Goal: Task Accomplishment & Management: Manage account settings

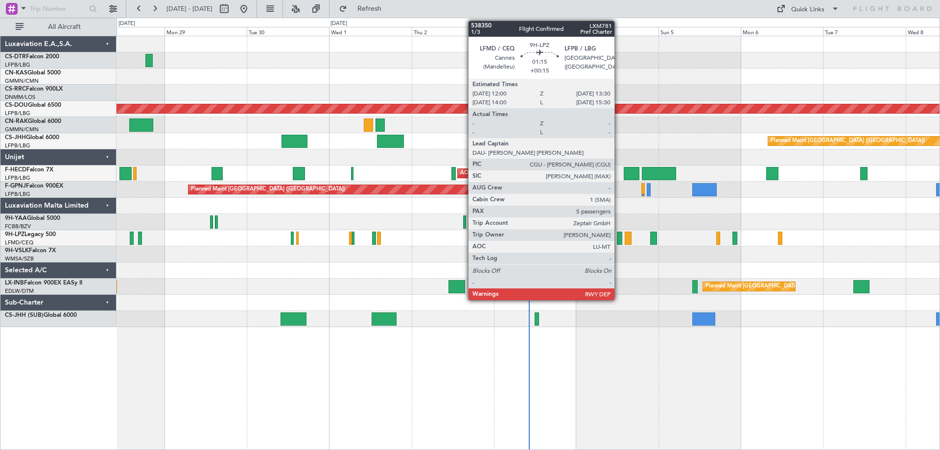
click at [619, 243] on div at bounding box center [619, 237] width 5 height 13
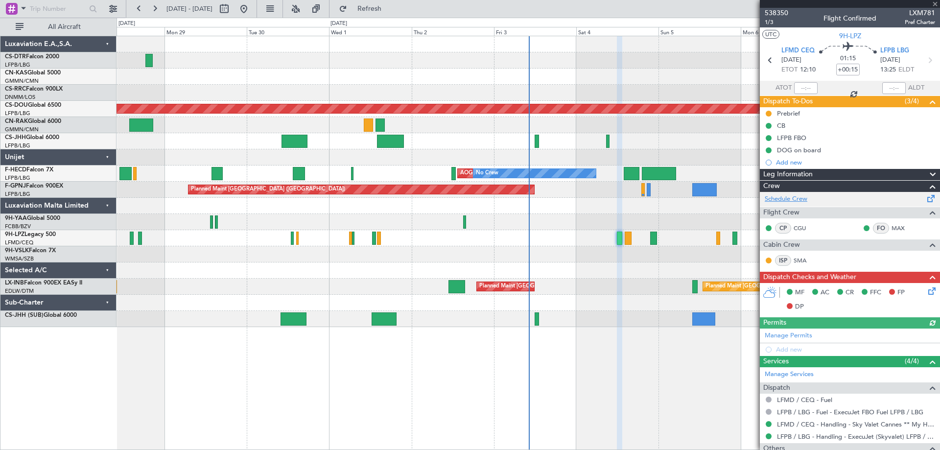
click at [791, 200] on link "Schedule Crew" at bounding box center [785, 199] width 43 height 10
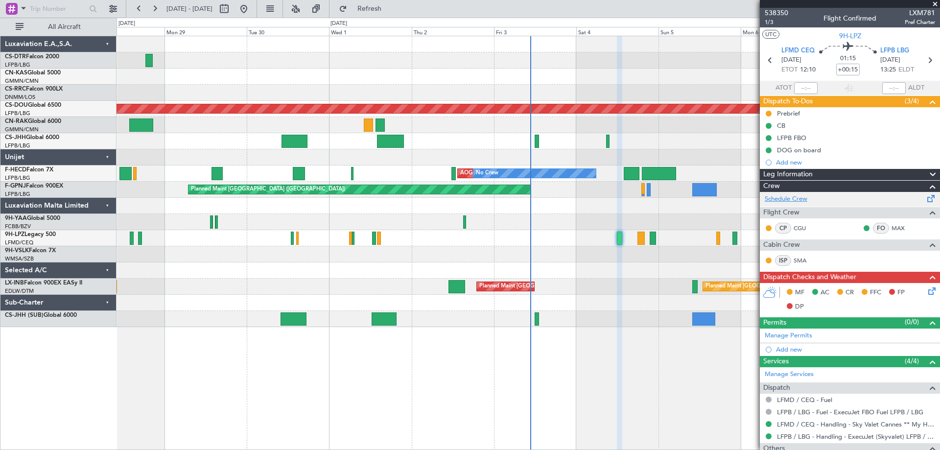
click at [785, 201] on link "Schedule Crew" at bounding box center [785, 199] width 43 height 10
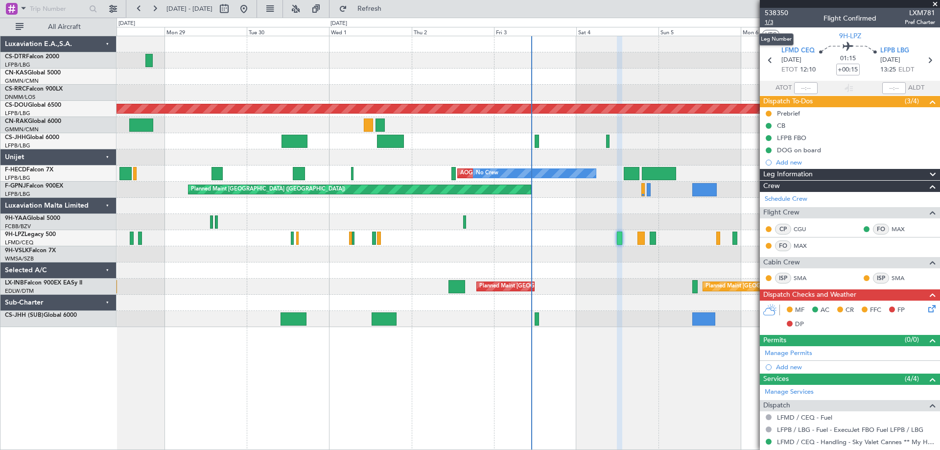
click at [767, 23] on span "1/3" at bounding box center [775, 22] width 23 height 8
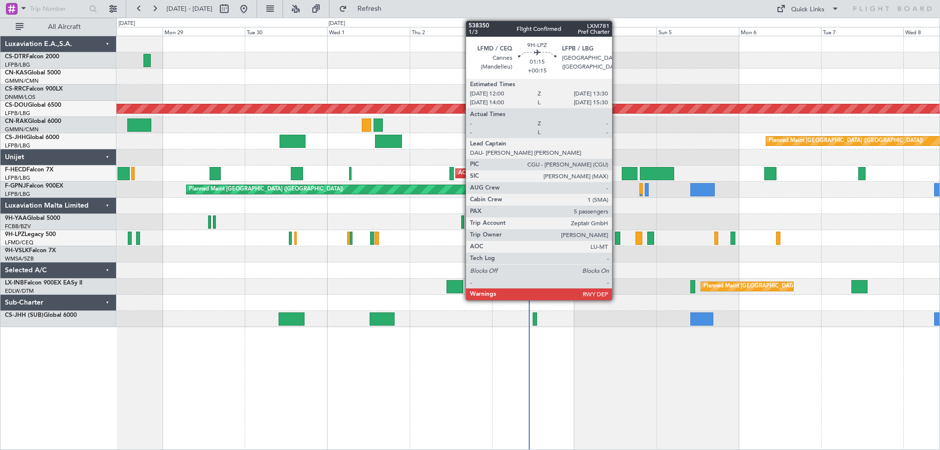
click at [617, 240] on div at bounding box center [617, 237] width 5 height 13
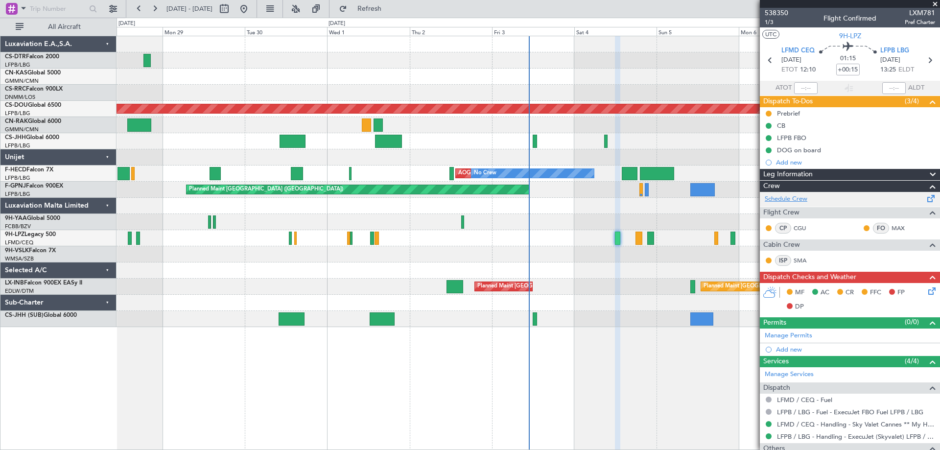
click at [785, 200] on link "Schedule Crew" at bounding box center [785, 199] width 43 height 10
click at [934, 6] on span at bounding box center [935, 4] width 10 height 9
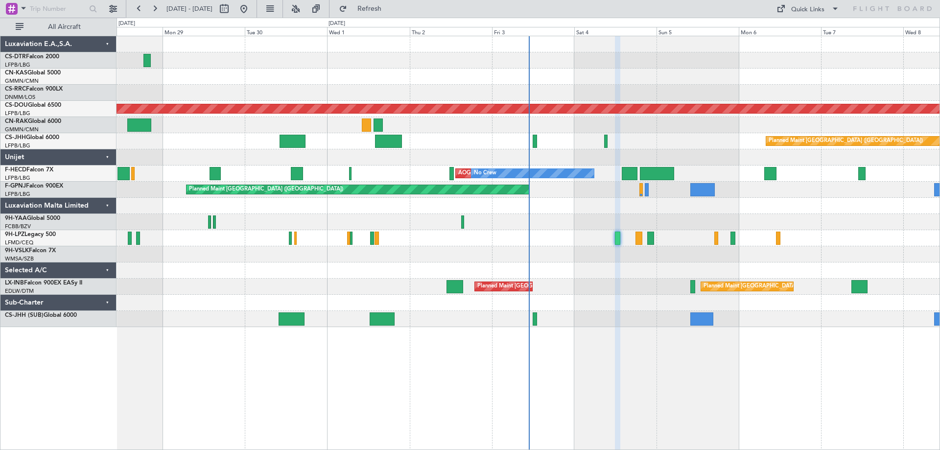
type input "0"
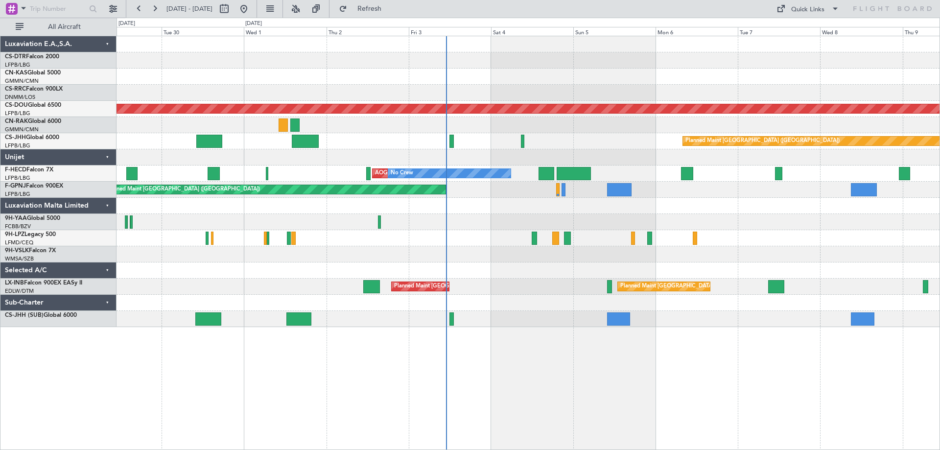
click at [603, 240] on div "Planned Maint Nice ([GEOGRAPHIC_DATA]) Planned Maint [GEOGRAPHIC_DATA] ([GEOGRA…" at bounding box center [527, 181] width 823 height 291
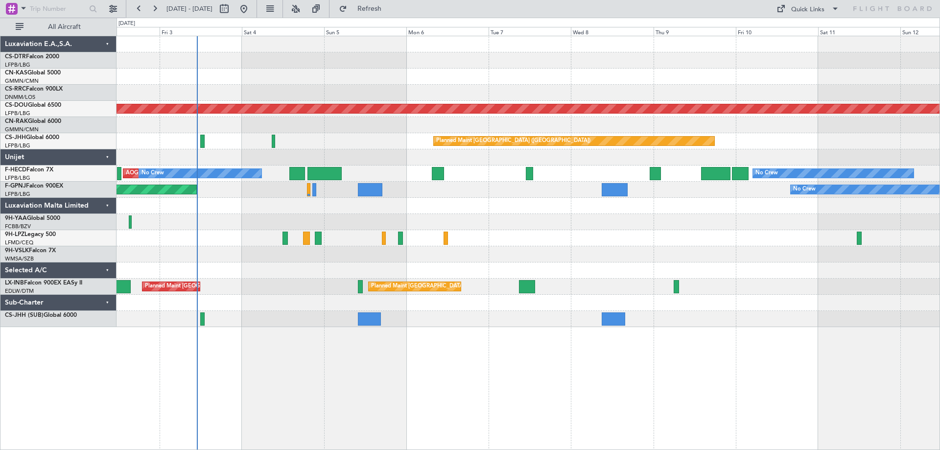
click at [586, 251] on div at bounding box center [527, 254] width 823 height 16
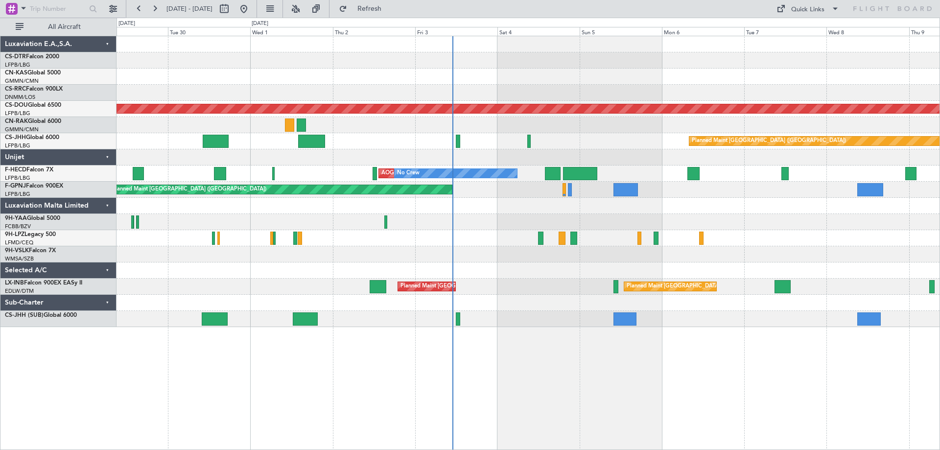
click at [852, 266] on div at bounding box center [527, 270] width 823 height 16
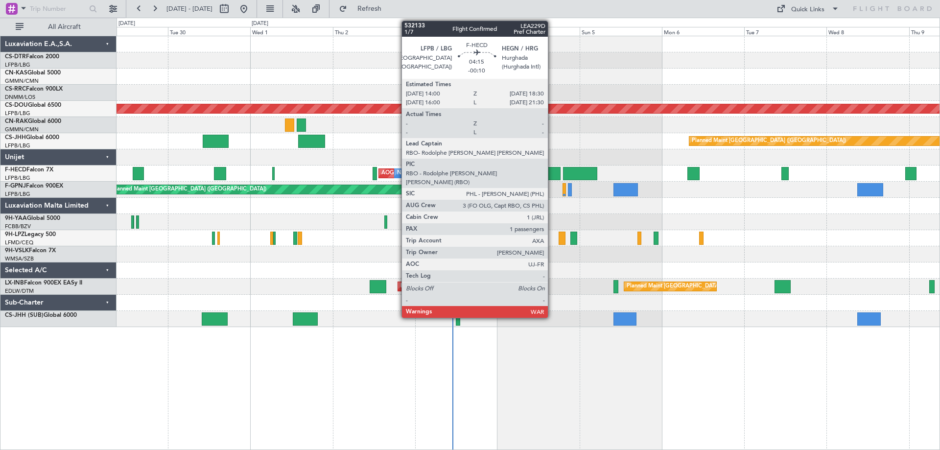
click at [552, 173] on div at bounding box center [553, 173] width 16 height 13
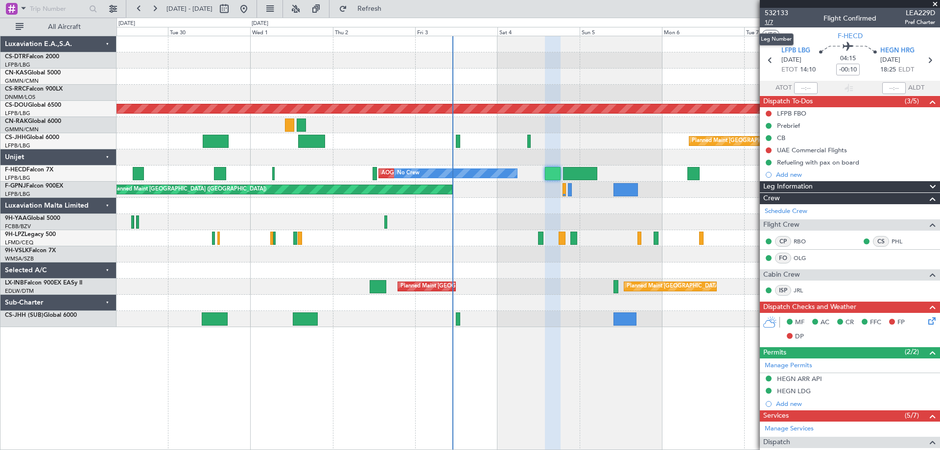
click at [767, 21] on span "1/7" at bounding box center [775, 22] width 23 height 8
click at [769, 23] on span "1/7" at bounding box center [775, 22] width 23 height 8
click at [936, 3] on span at bounding box center [935, 4] width 10 height 9
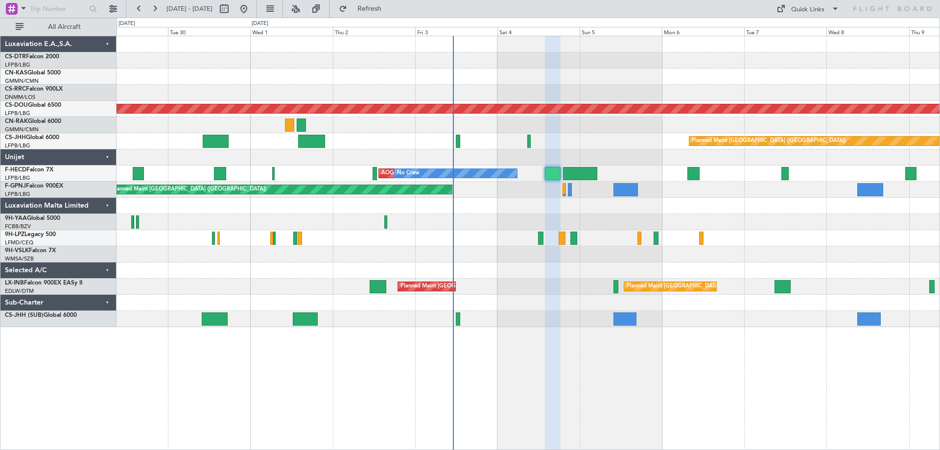
type input "0"
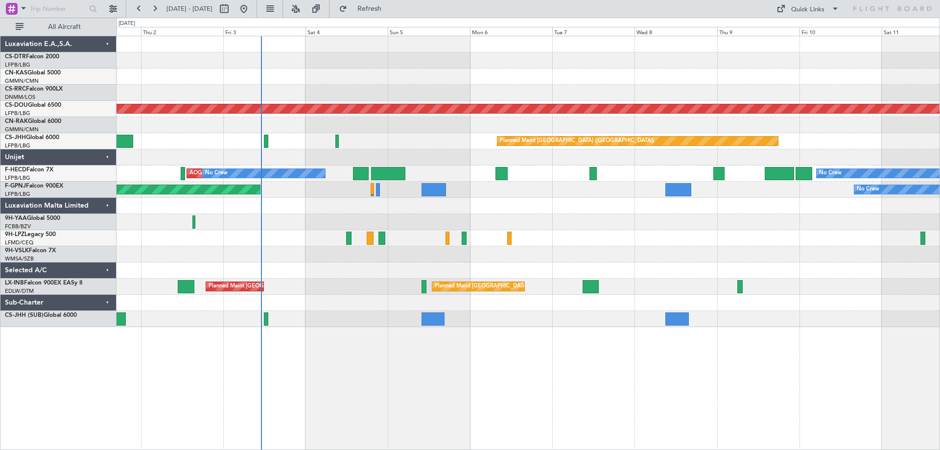
click at [660, 209] on div at bounding box center [527, 206] width 823 height 16
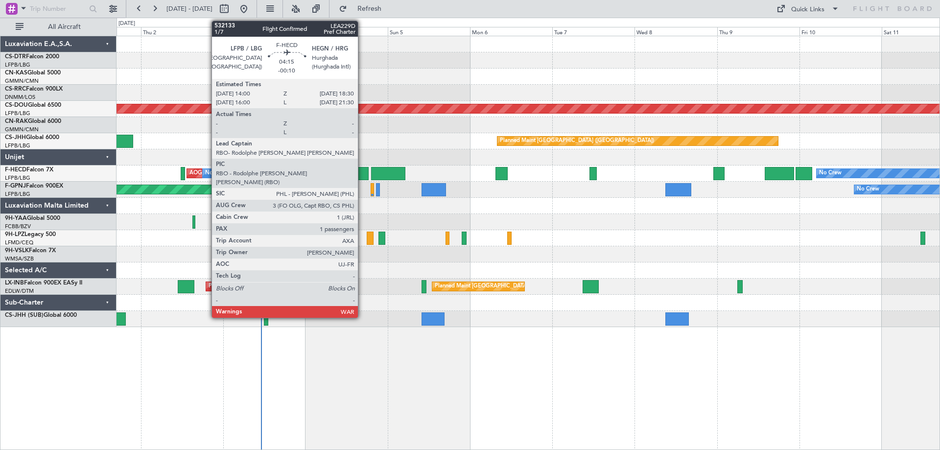
click at [362, 173] on div at bounding box center [361, 173] width 16 height 13
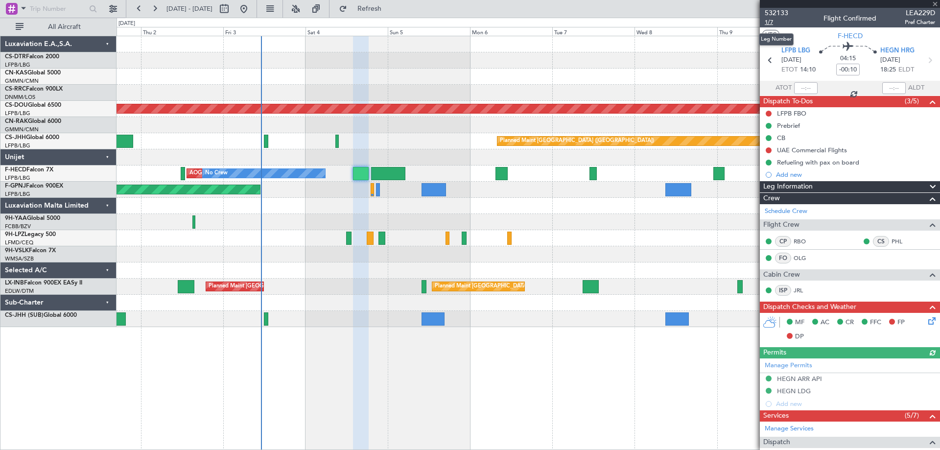
click at [766, 21] on span "1/7" at bounding box center [775, 22] width 23 height 8
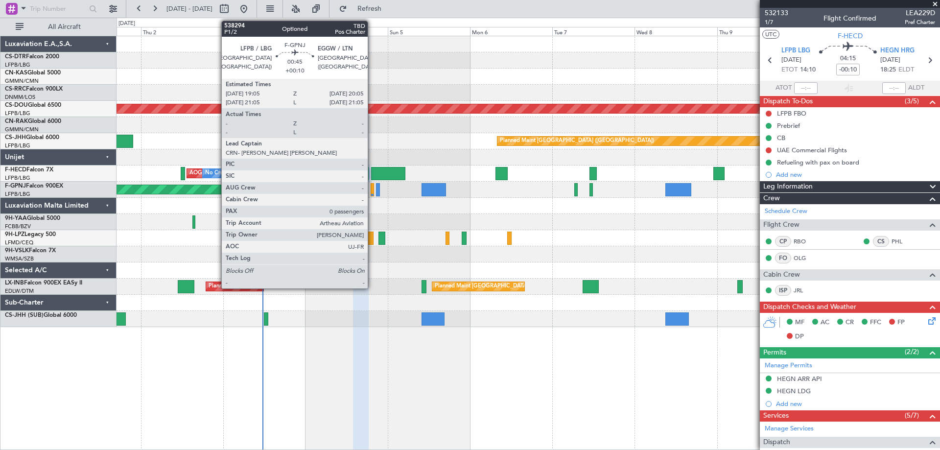
click at [372, 192] on div at bounding box center [372, 189] width 4 height 13
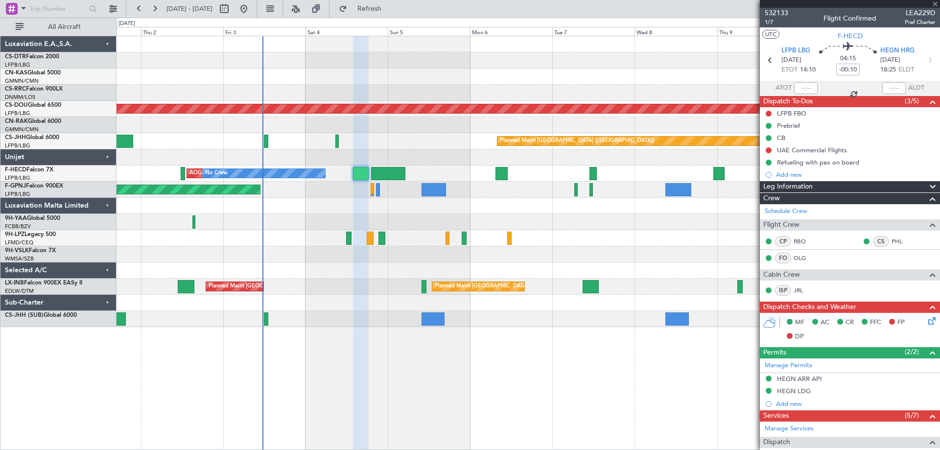
type input "+00:10"
type input "0"
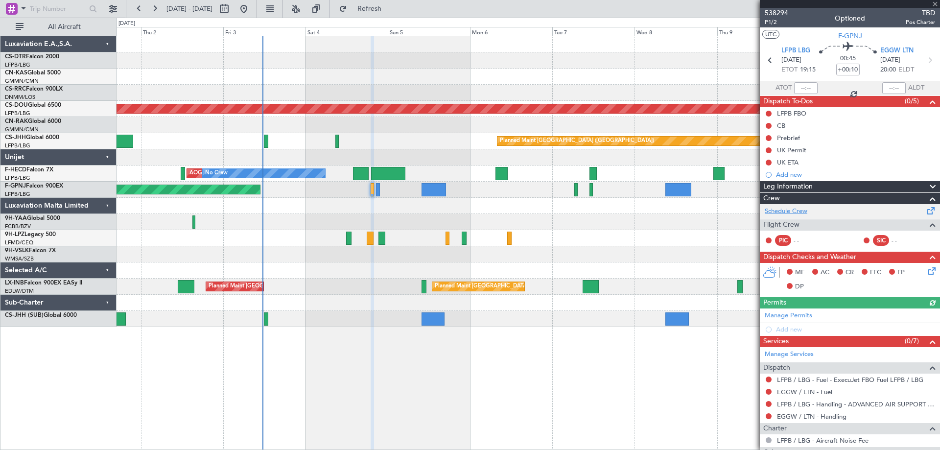
click at [792, 212] on link "Schedule Crew" at bounding box center [785, 212] width 43 height 10
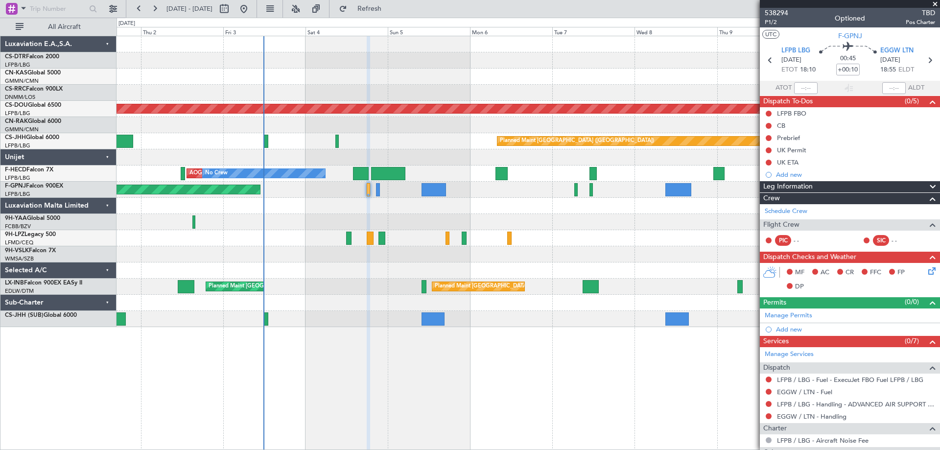
click at [935, 2] on span at bounding box center [935, 4] width 10 height 9
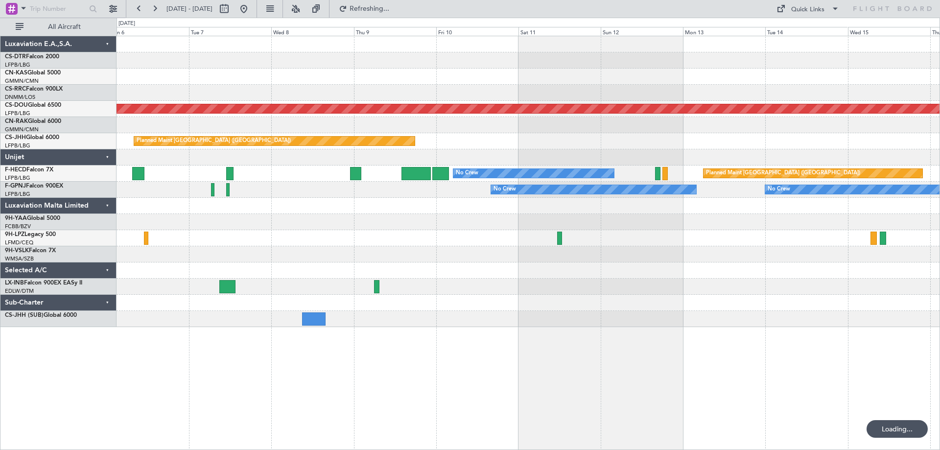
click at [340, 196] on div "Planned Maint London ([GEOGRAPHIC_DATA]) Planned Maint [GEOGRAPHIC_DATA] ([GEOG…" at bounding box center [527, 181] width 823 height 291
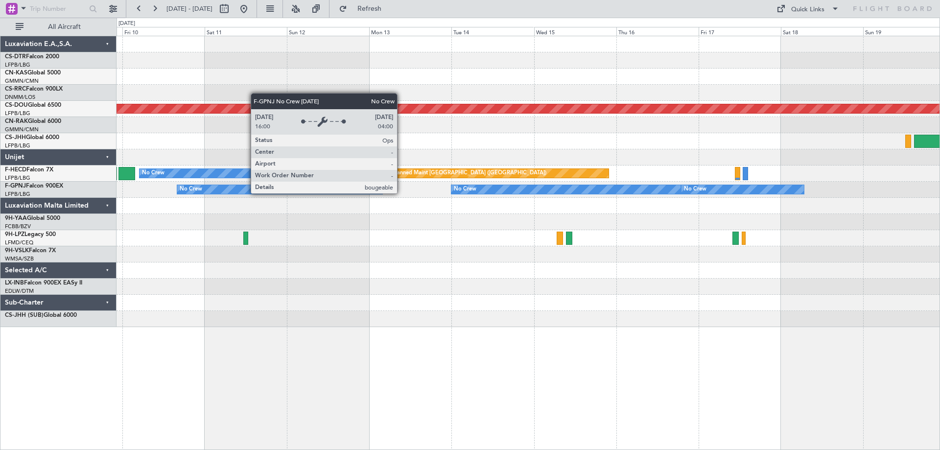
click at [578, 220] on div "Planned Maint London ([GEOGRAPHIC_DATA]) Planned Maint [GEOGRAPHIC_DATA] ([GEOG…" at bounding box center [527, 181] width 823 height 291
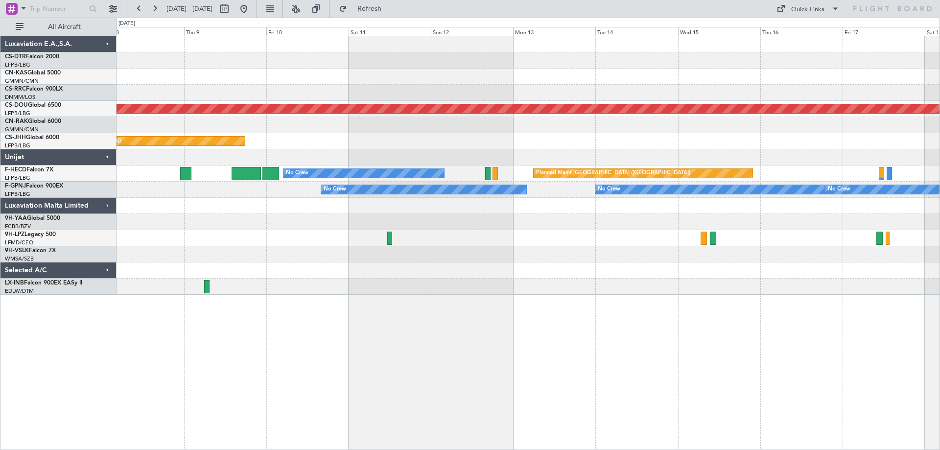
click at [593, 239] on div "Planned Maint London ([GEOGRAPHIC_DATA]) Planned Maint [GEOGRAPHIC_DATA] ([GEOG…" at bounding box center [527, 165] width 823 height 258
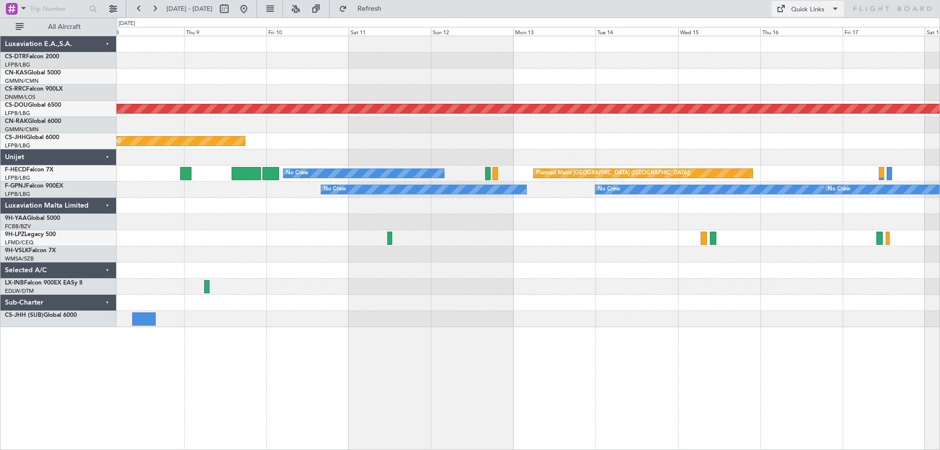
click at [828, 10] on button "Quick Links" at bounding box center [807, 9] width 72 height 16
click at [833, 9] on span at bounding box center [835, 9] width 12 height 12
click at [827, 9] on button "Quick Links" at bounding box center [807, 9] width 72 height 16
click at [796, 30] on button "Trip Builder" at bounding box center [807, 32] width 73 height 23
click at [831, 6] on span at bounding box center [835, 9] width 12 height 12
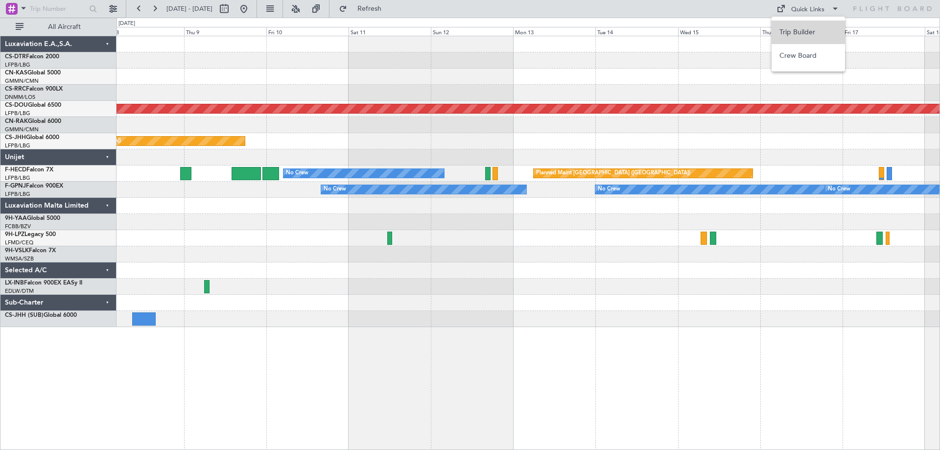
click at [800, 34] on button "Trip Builder" at bounding box center [807, 32] width 73 height 23
